Goal: Information Seeking & Learning: Learn about a topic

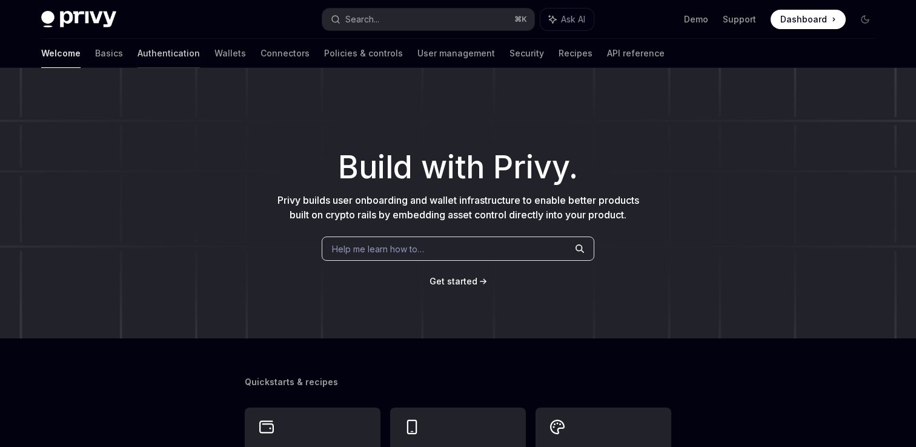
click at [138, 45] on link "Authentication" at bounding box center [169, 53] width 62 height 29
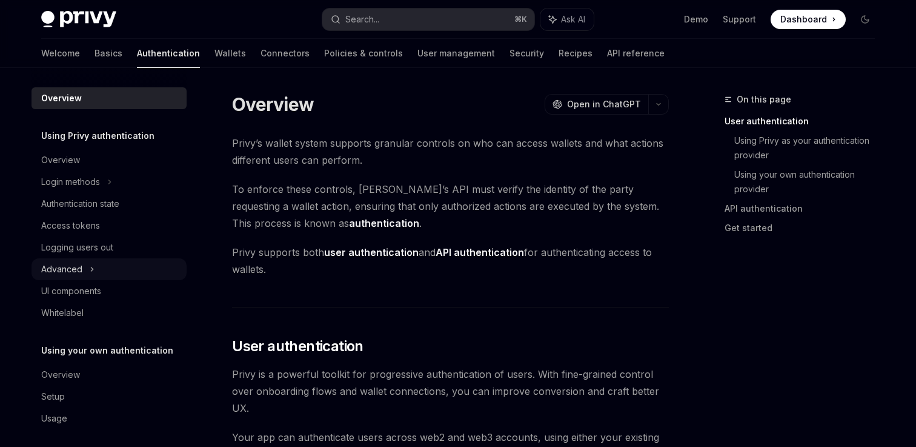
scroll to position [7, 0]
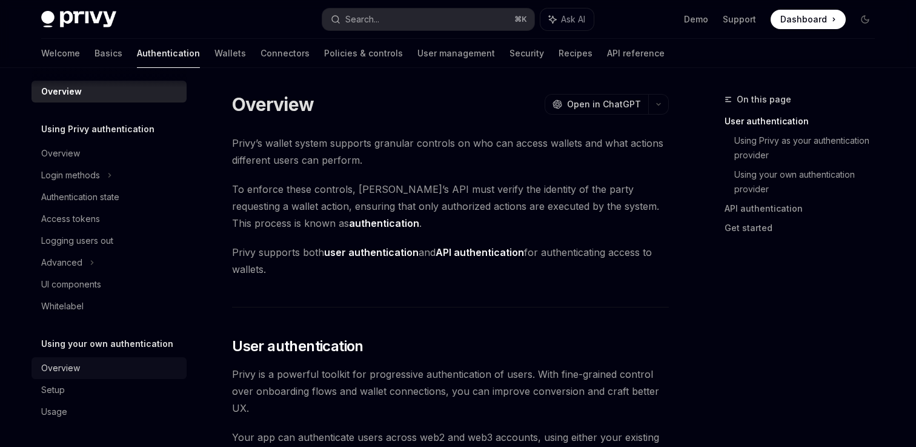
click at [79, 368] on div "Overview" at bounding box center [110, 368] width 138 height 15
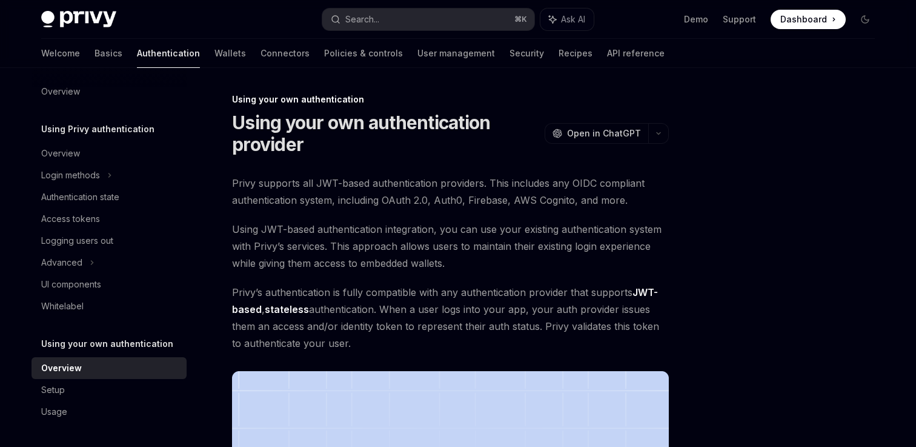
click at [382, 215] on div "Privy supports all JWT-based authentication providers. This includes any OIDC c…" at bounding box center [450, 429] width 437 height 508
click at [486, 212] on div "Privy supports all JWT-based authentication providers. This includes any OIDC c…" at bounding box center [450, 429] width 437 height 508
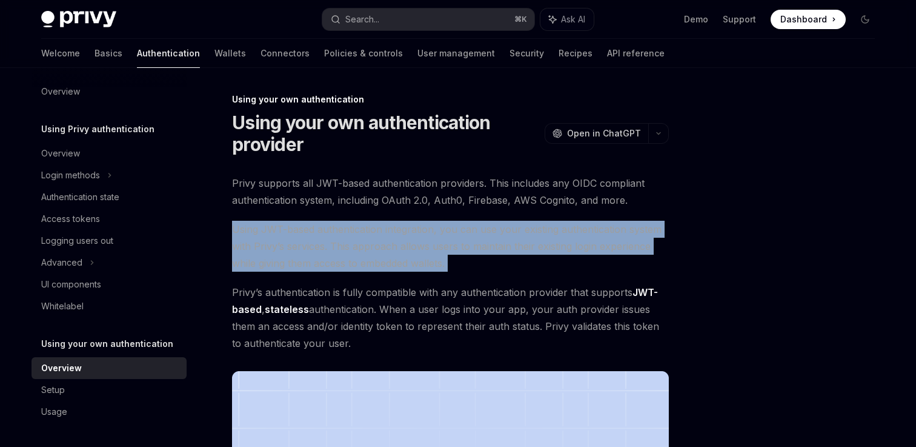
click at [486, 212] on div "Privy supports all JWT-based authentication providers. This includes any OIDC c…" at bounding box center [450, 429] width 437 height 508
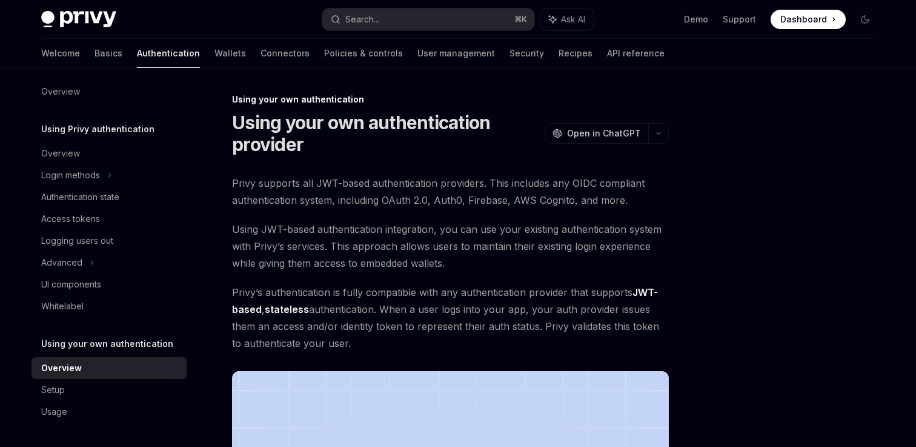
click at [625, 182] on span "Privy supports all JWT-based authentication providers. This includes any OIDC c…" at bounding box center [450, 192] width 437 height 34
click at [324, 48] on link "Policies & controls" at bounding box center [363, 53] width 79 height 29
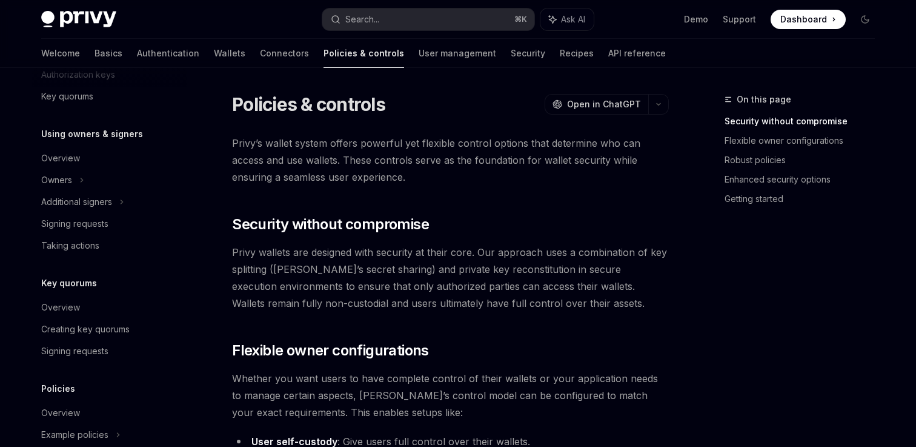
scroll to position [324, 0]
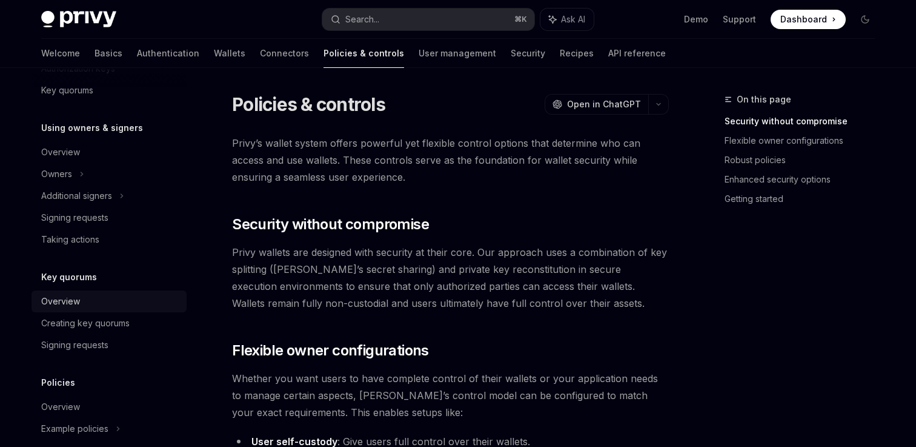
click at [56, 302] on div "Overview" at bounding box center [60, 301] width 39 height 15
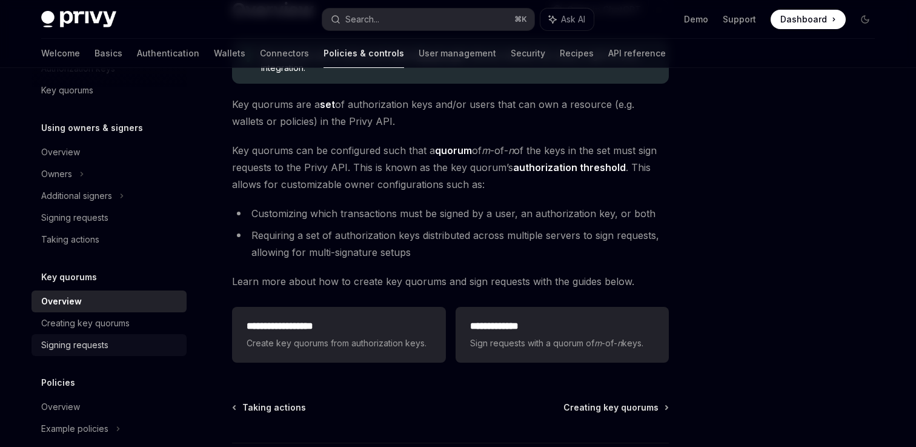
scroll to position [407, 0]
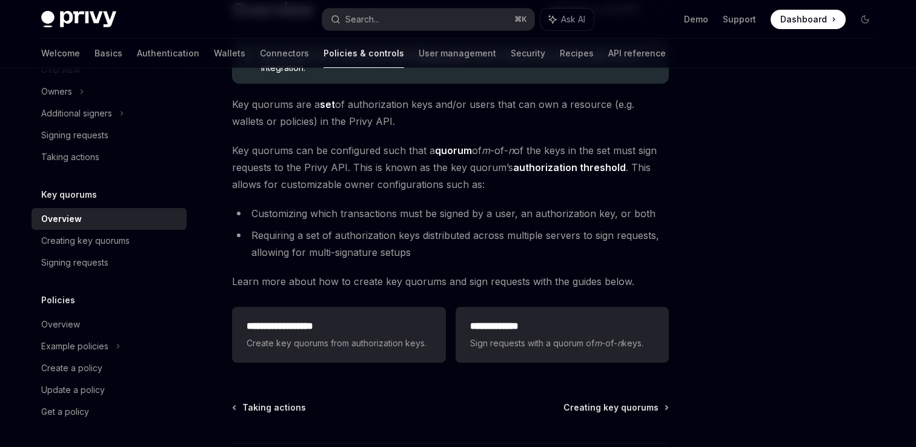
click at [62, 327] on div "Overview" at bounding box center [60, 324] width 39 height 15
type textarea "*"
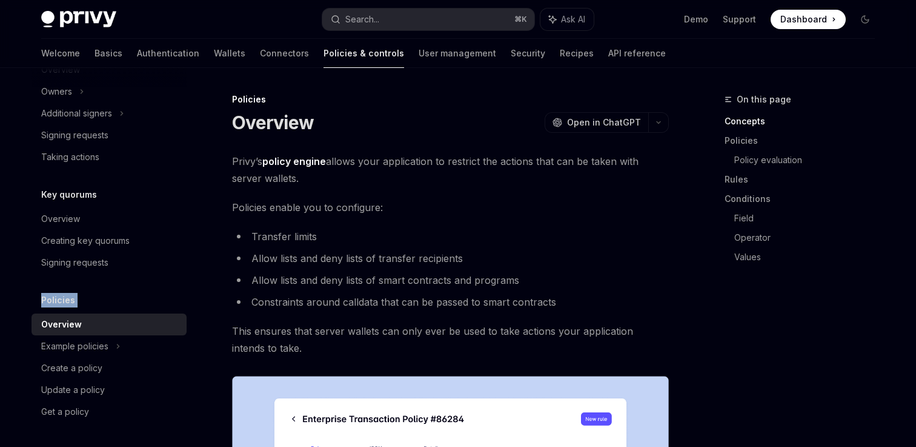
click at [407, 278] on li "Allow lists and deny lists of smart contracts and programs" at bounding box center [450, 280] width 437 height 17
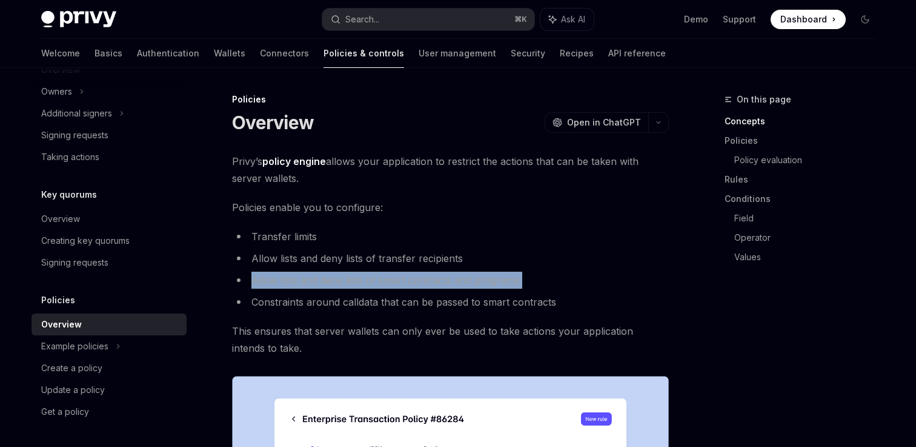
click at [317, 161] on strong "policy engine" at bounding box center [294, 161] width 64 height 12
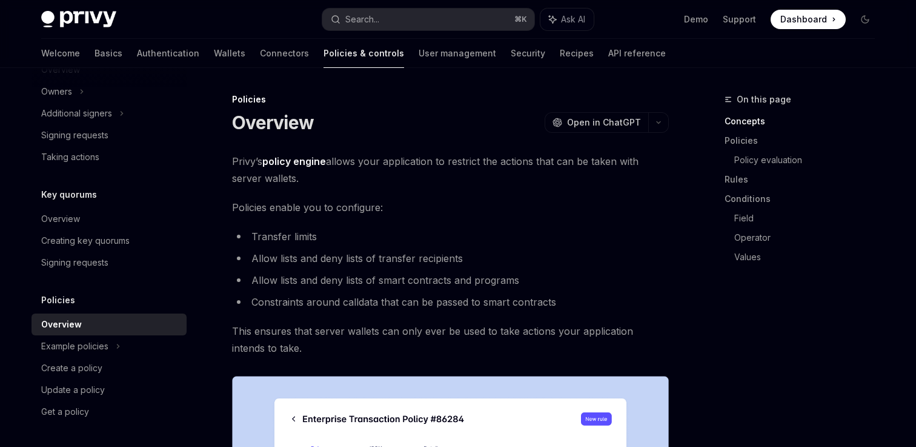
click at [317, 161] on strong "policy engine" at bounding box center [294, 161] width 64 height 12
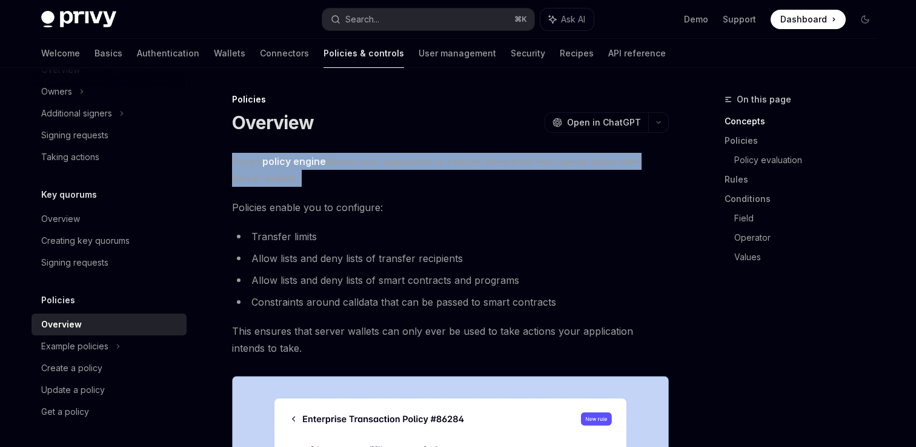
click at [307, 170] on span "Privy’s policy engine allows your application to restrict the actions that can …" at bounding box center [450, 170] width 437 height 34
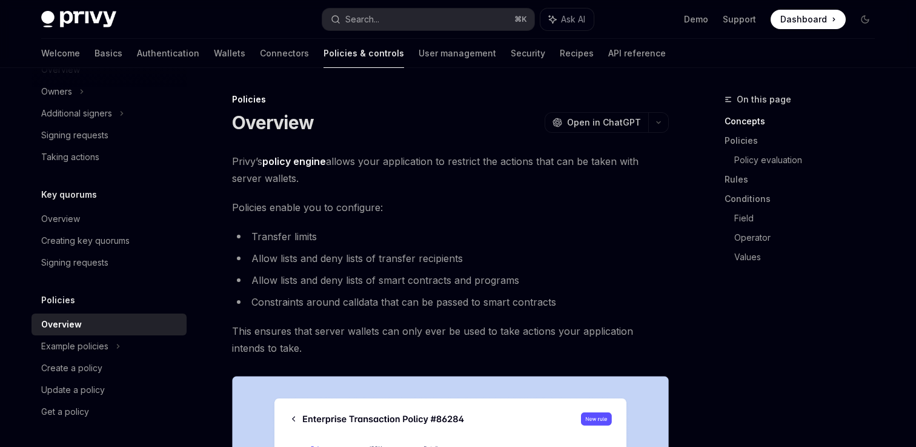
click at [301, 172] on span "Privy’s policy engine allows your application to restrict the actions that can …" at bounding box center [450, 170] width 437 height 34
click at [281, 166] on strong "policy engine" at bounding box center [294, 161] width 64 height 12
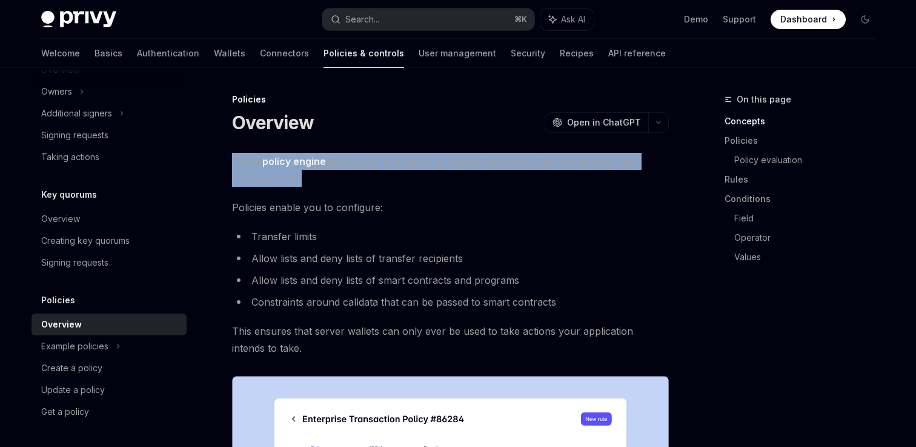
click at [281, 166] on strong "policy engine" at bounding box center [294, 161] width 64 height 12
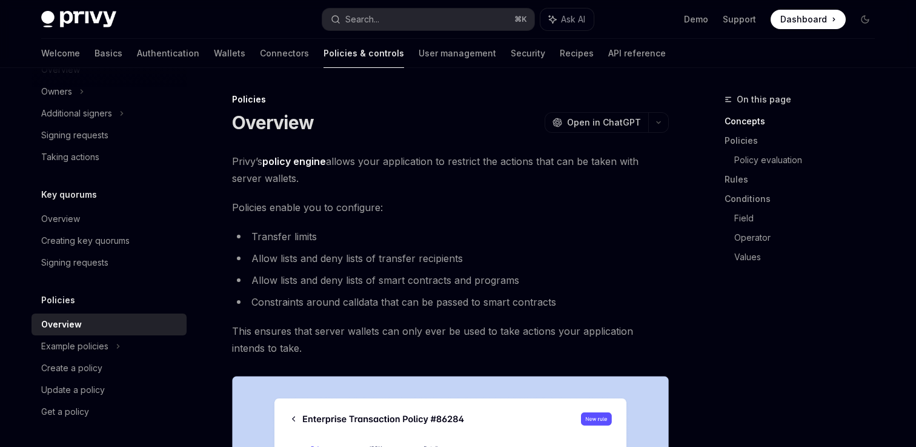
click at [281, 166] on strong "policy engine" at bounding box center [294, 161] width 64 height 12
click at [305, 165] on strong "policy engine" at bounding box center [294, 161] width 64 height 12
click at [458, 205] on span "Policies enable you to configure:" at bounding box center [450, 207] width 437 height 17
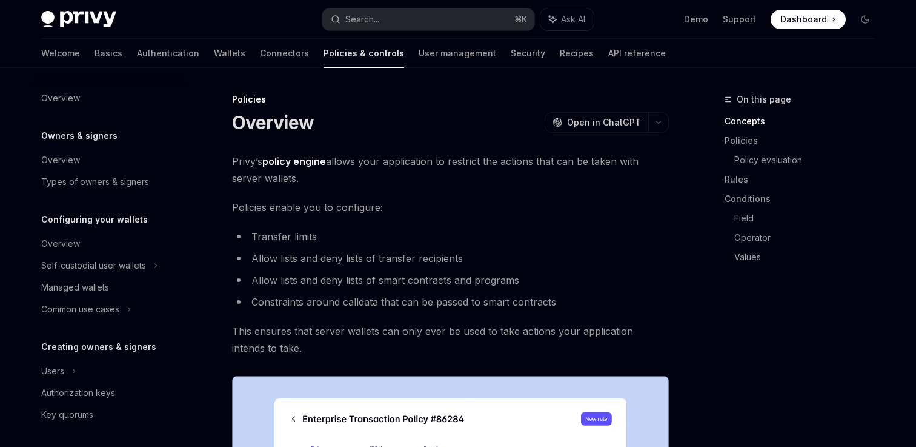
click at [345, 274] on li "Allow lists and deny lists of smart contracts and programs" at bounding box center [450, 280] width 437 height 17
